Goal: Navigation & Orientation: Find specific page/section

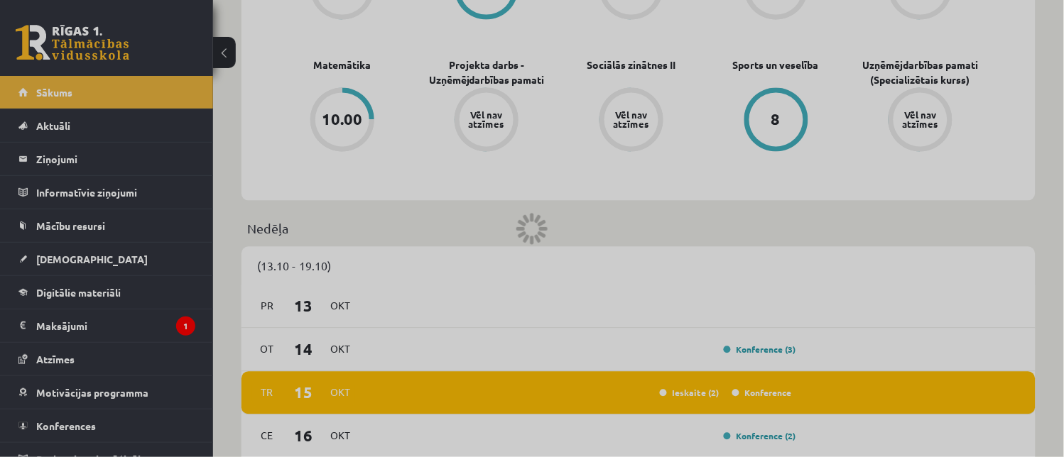
scroll to position [558, 0]
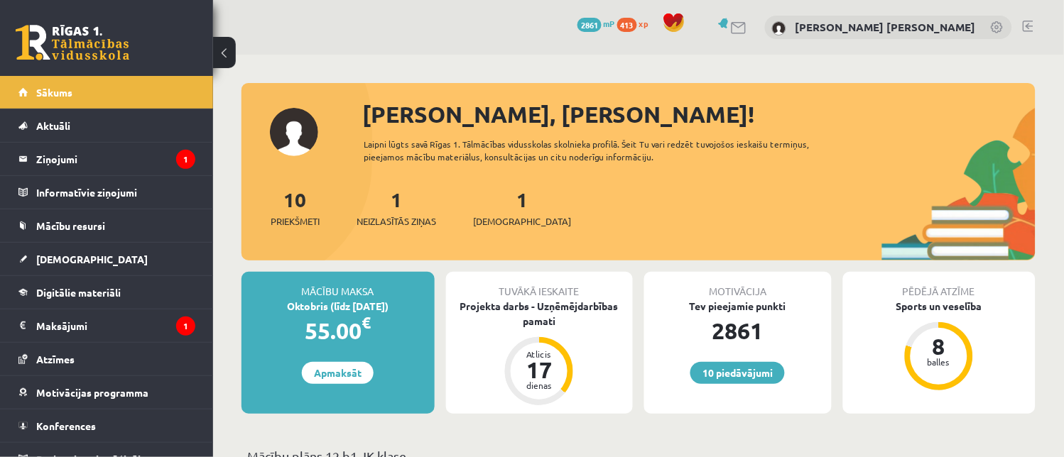
drag, startPoint x: 1063, startPoint y: 26, endPoint x: 1077, endPoint y: 53, distance: 30.2
click at [1063, 52] on html "10 Dāvanas 2861 mP 413 xp Anželika Evartovska Sākums Aktuāli Kā mācīties eSKOLĀ…" at bounding box center [532, 228] width 1064 height 457
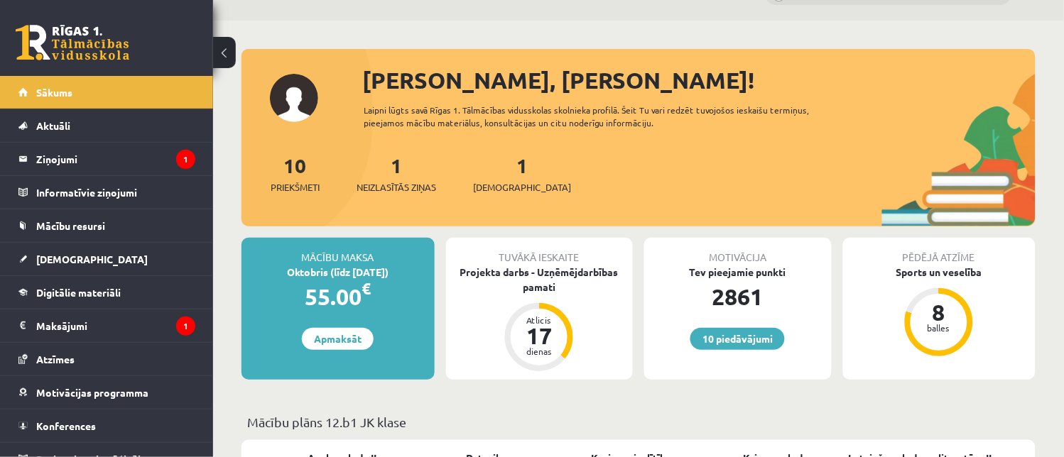
scroll to position [15, 0]
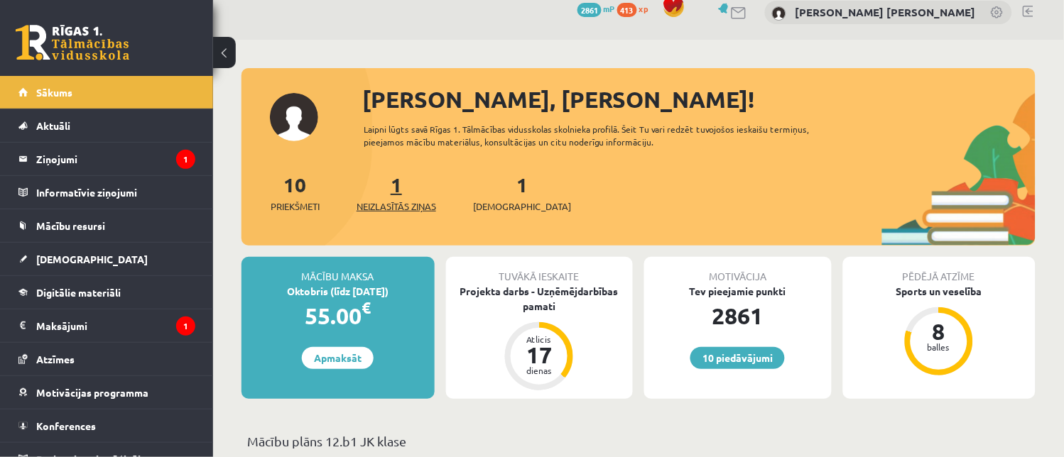
click at [398, 182] on link "1 Neizlasītās ziņas" at bounding box center [397, 193] width 80 height 42
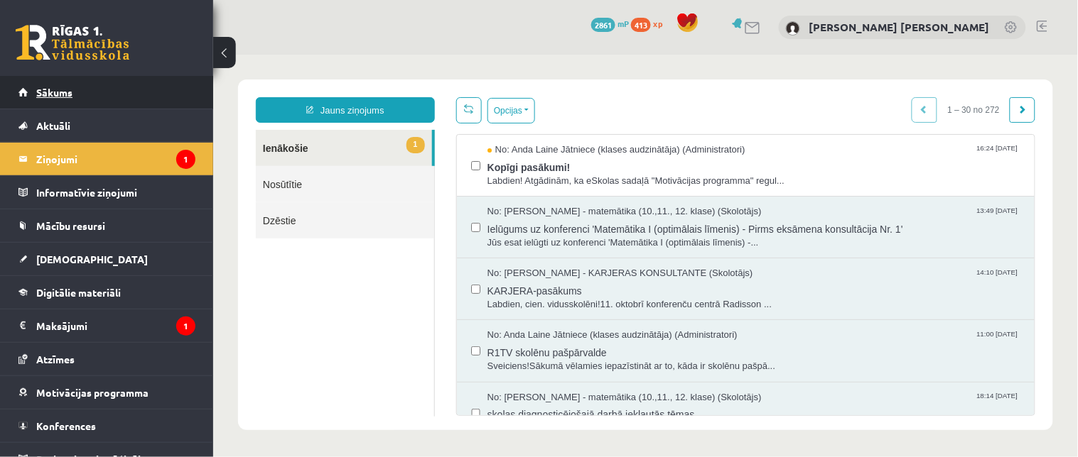
click at [44, 89] on span "Sākums" at bounding box center [54, 92] width 36 height 13
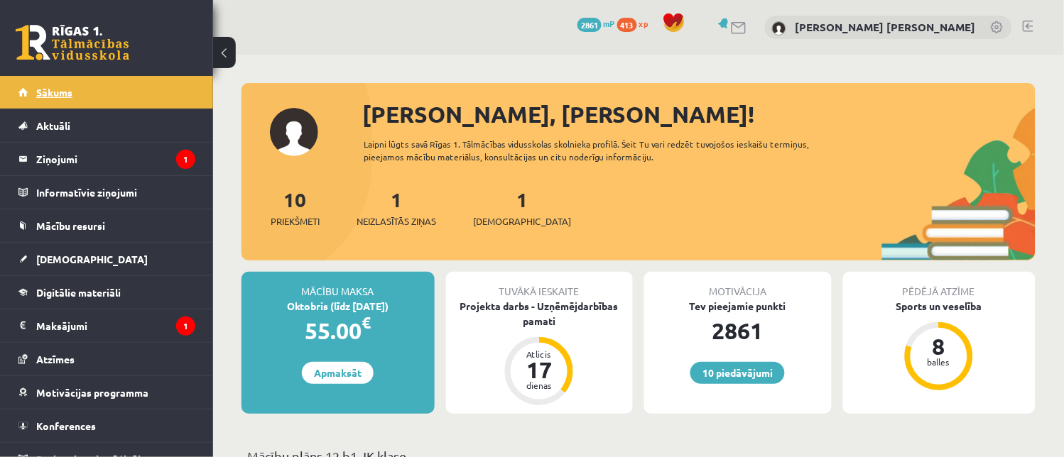
click at [118, 101] on link "Sākums" at bounding box center [106, 92] width 177 height 33
